Goal: Information Seeking & Learning: Find specific page/section

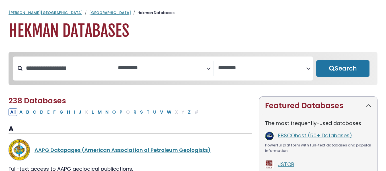
select select "Database Subject Filter"
select select "Database Vendors Filter"
drag, startPoint x: 388, startPoint y: 5, endPoint x: 388, endPoint y: 1, distance: 4.0
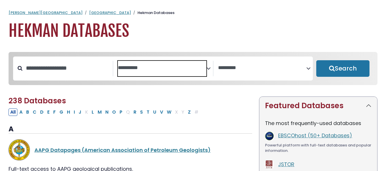
click at [201, 65] on textarea "Search" at bounding box center [162, 68] width 89 height 6
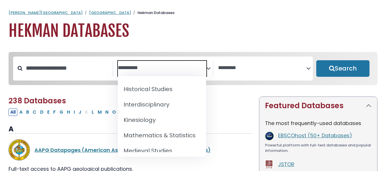
scroll to position [371, 0]
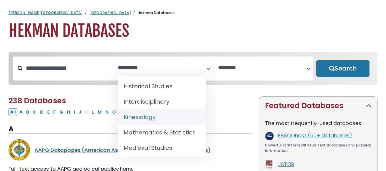
select select "*****"
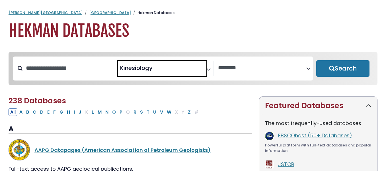
click at [199, 69] on span "× Kinesiology" at bounding box center [162, 68] width 89 height 15
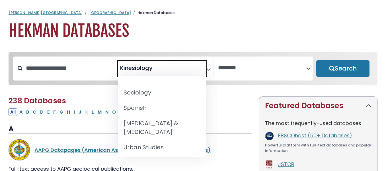
scroll to position [583, 0]
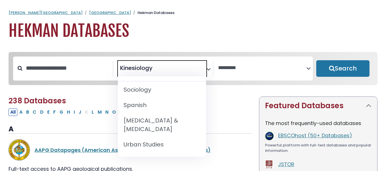
click at [217, 36] on h1 "Hekman Databases" at bounding box center [193, 30] width 369 height 19
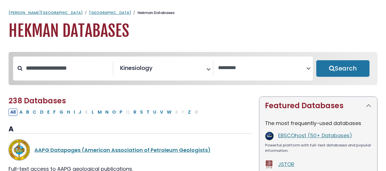
click at [304, 73] on span "Search filters" at bounding box center [262, 68] width 89 height 15
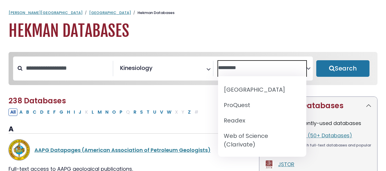
scroll to position [0, 0]
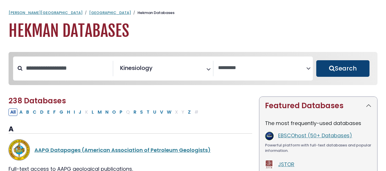
click at [338, 71] on button "Search" at bounding box center [342, 68] width 53 height 17
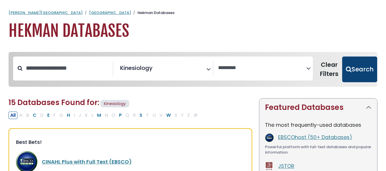
click at [354, 76] on button "Search" at bounding box center [359, 69] width 35 height 26
select select "Database Vendors Filter"
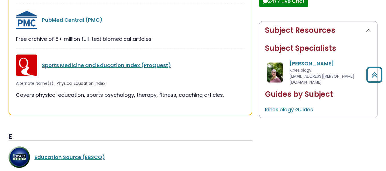
scroll to position [244, 0]
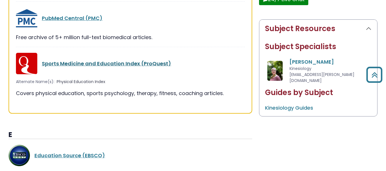
click at [123, 65] on link "Sports Medicine and Education Index (ProQuest)" at bounding box center [106, 63] width 129 height 7
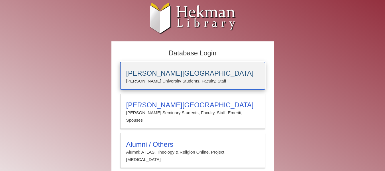
click at [154, 81] on p "[PERSON_NAME] University Students, Faculty, Staff" at bounding box center [192, 80] width 133 height 7
